Goal: Find specific page/section

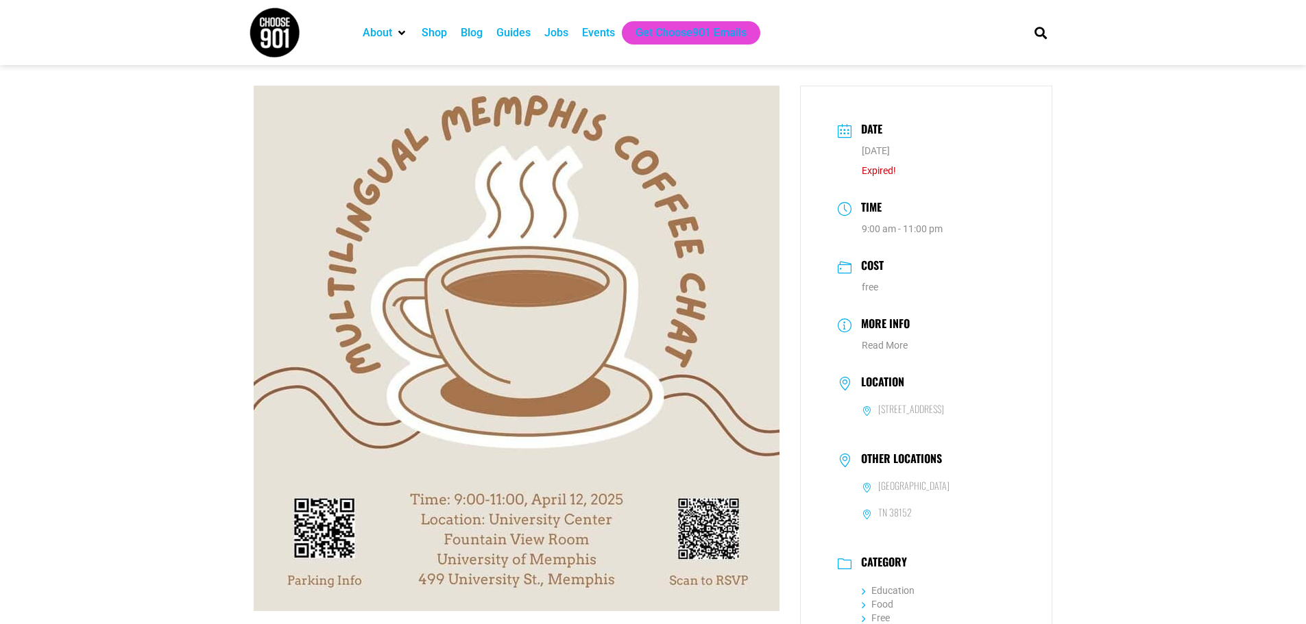
click at [588, 32] on div "Events" at bounding box center [598, 33] width 33 height 16
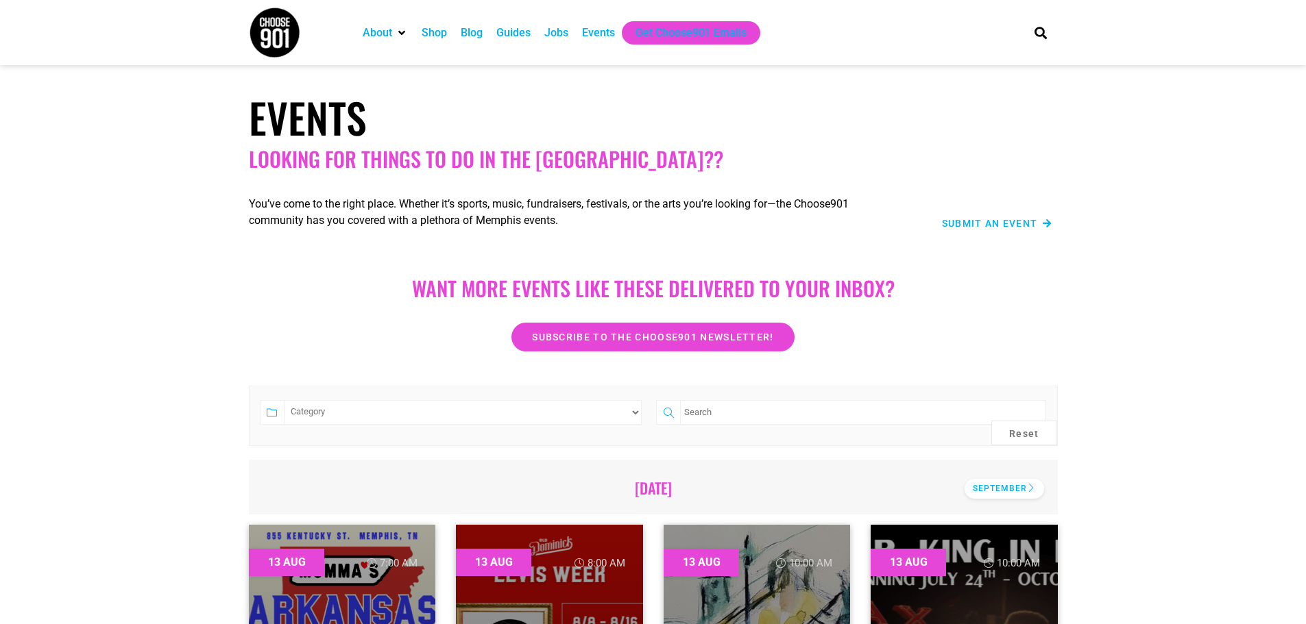
click at [1008, 487] on div "September" at bounding box center [1004, 489] width 80 height 20
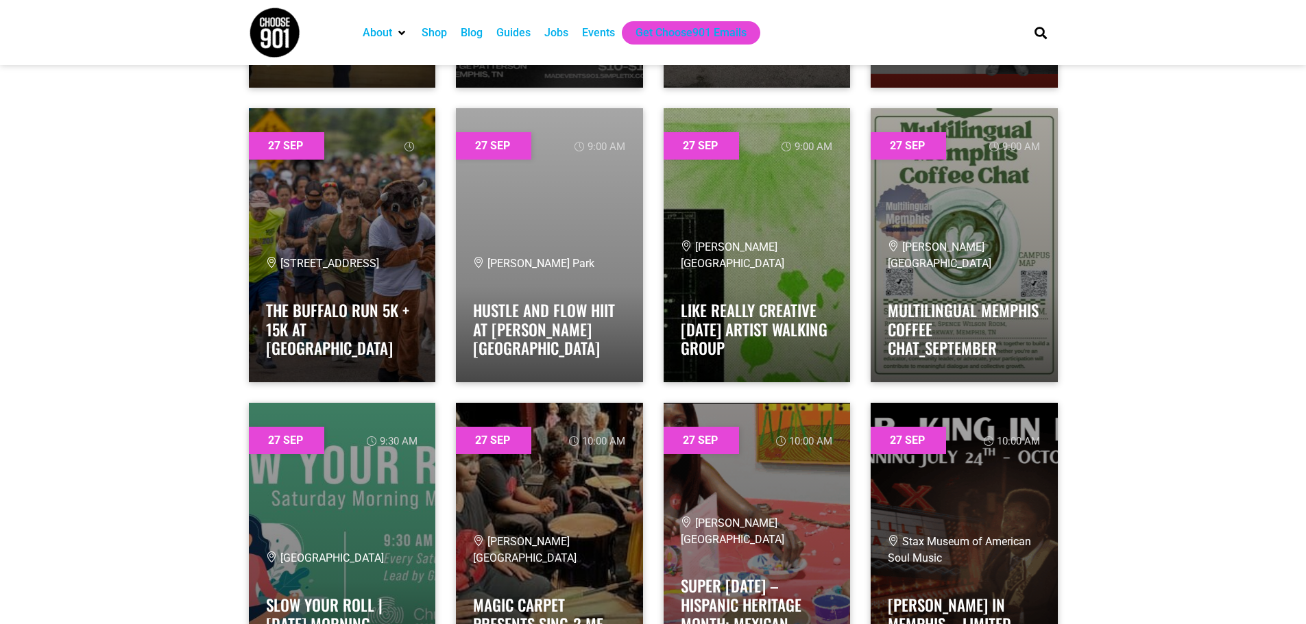
scroll to position [29586, 0]
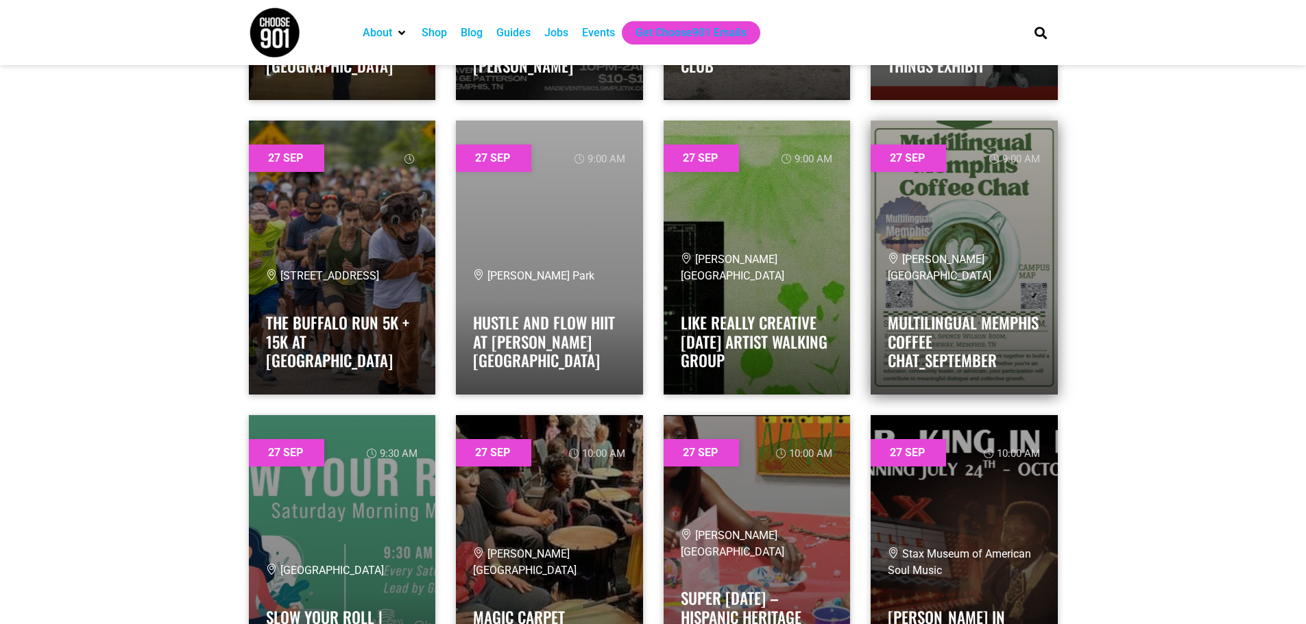
click at [1012, 233] on link at bounding box center [964, 258] width 187 height 274
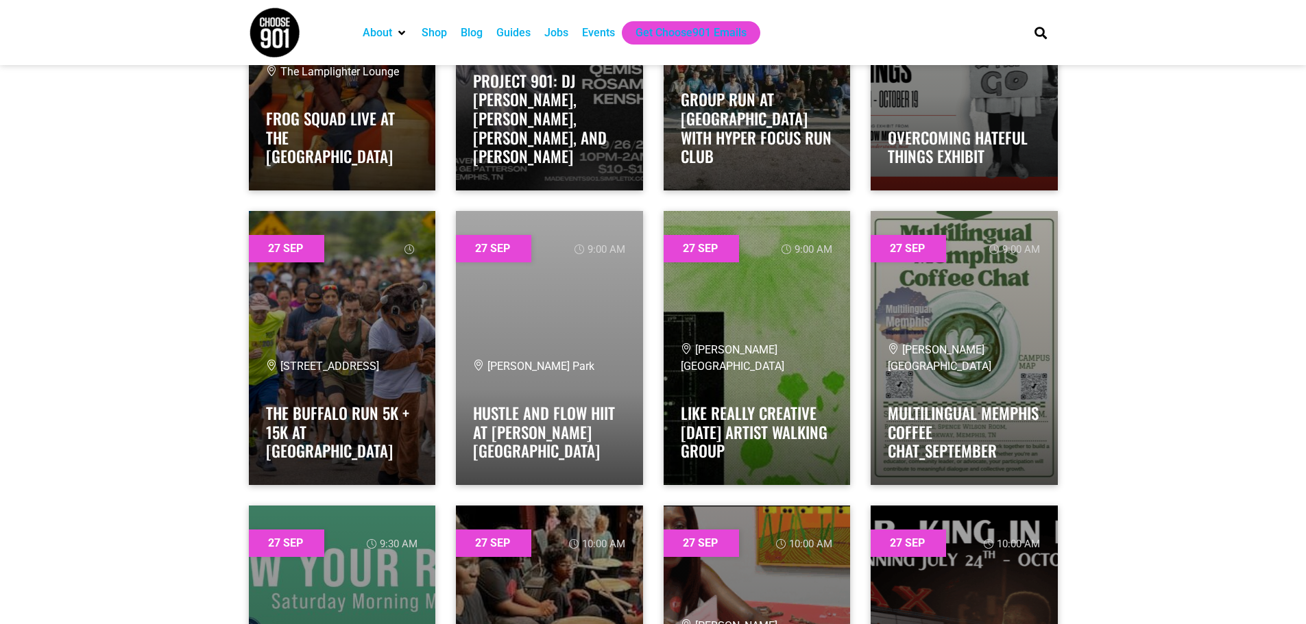
scroll to position [29517, 0]
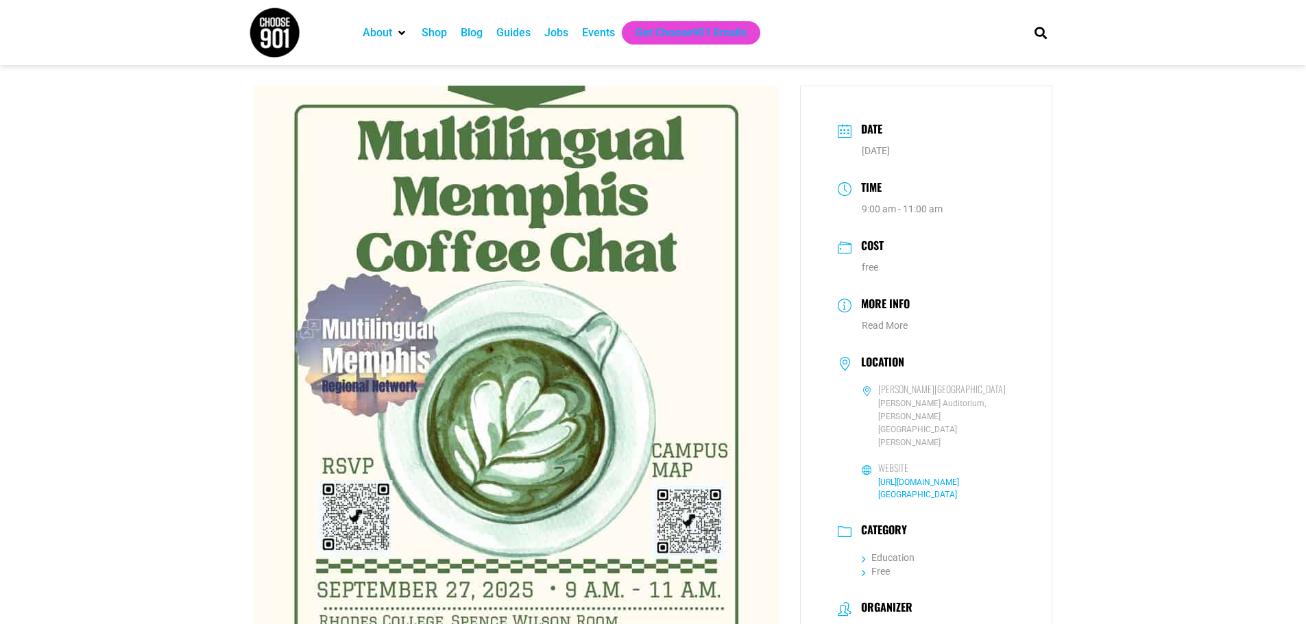
click at [927, 478] on link "https://www.google.com/maps/place/867G5226%2BXF/@35.1524375,-89.9888125,17z/dat…" at bounding box center [918, 489] width 81 height 22
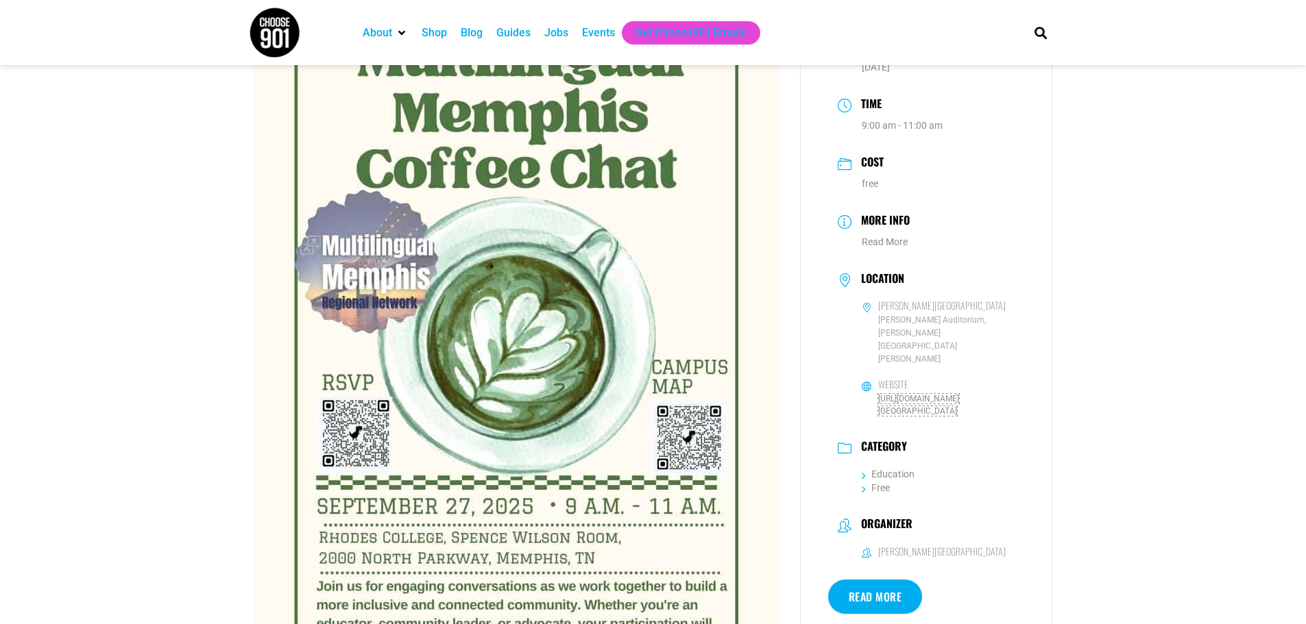
scroll to position [206, 0]
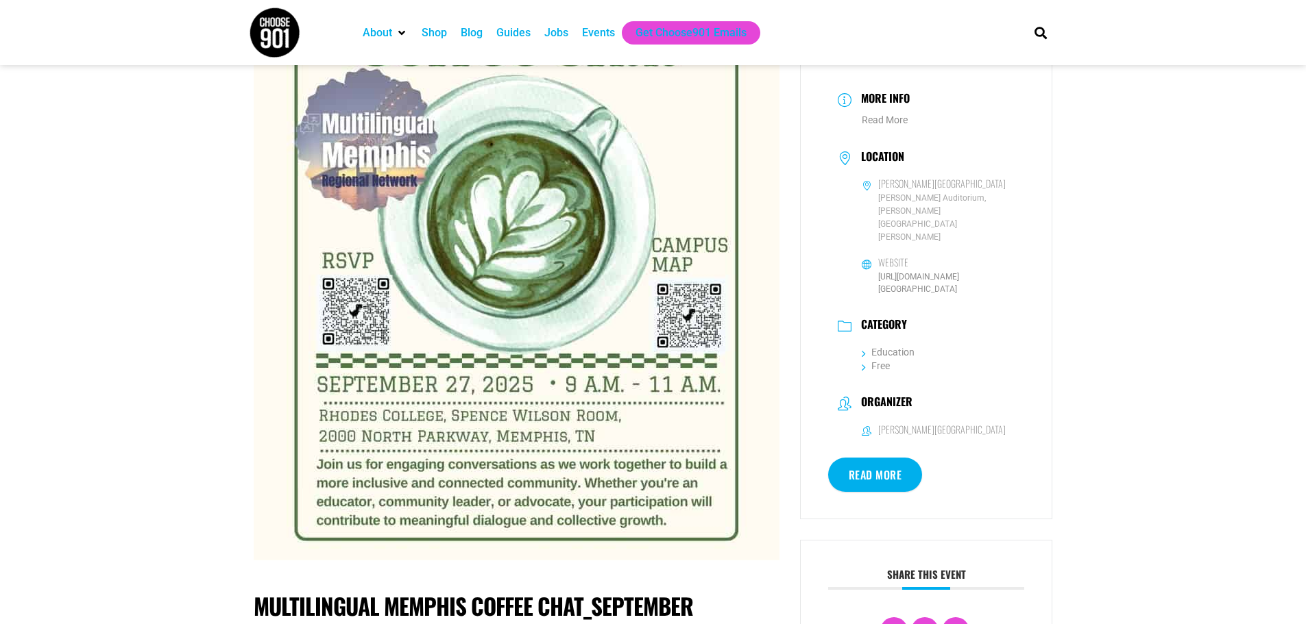
click at [874, 458] on link "Read More" at bounding box center [875, 475] width 95 height 34
